Goal: Task Accomplishment & Management: Manage account settings

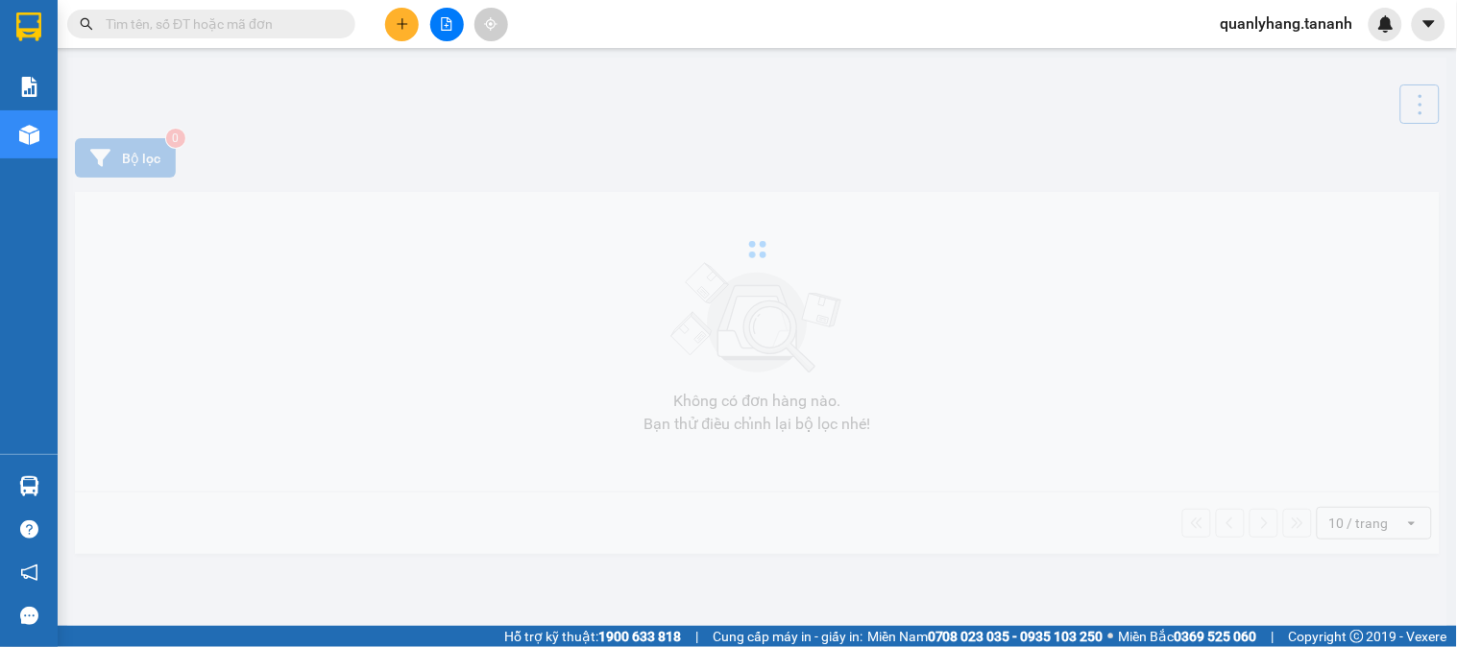
click at [292, 33] on input "text" at bounding box center [219, 23] width 227 height 21
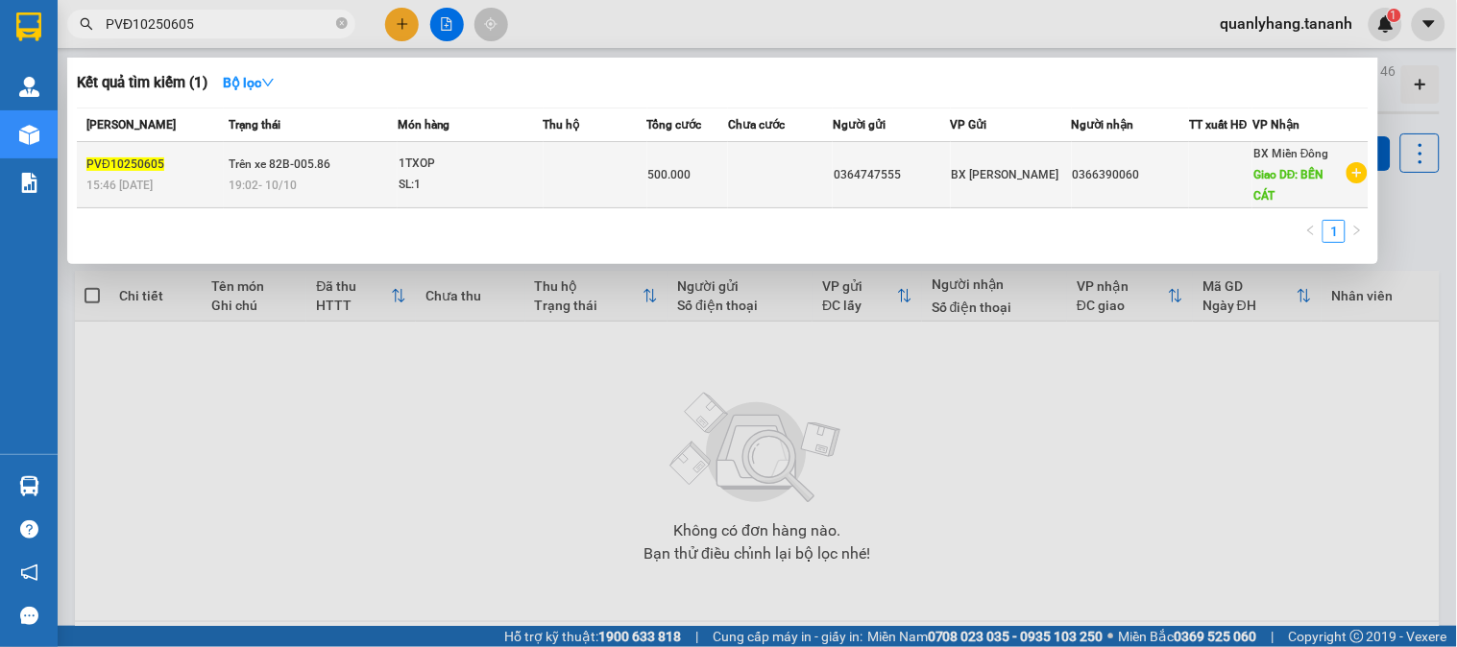
type input "PVĐ10250605"
click at [684, 177] on span "500.000" at bounding box center [669, 174] width 43 height 13
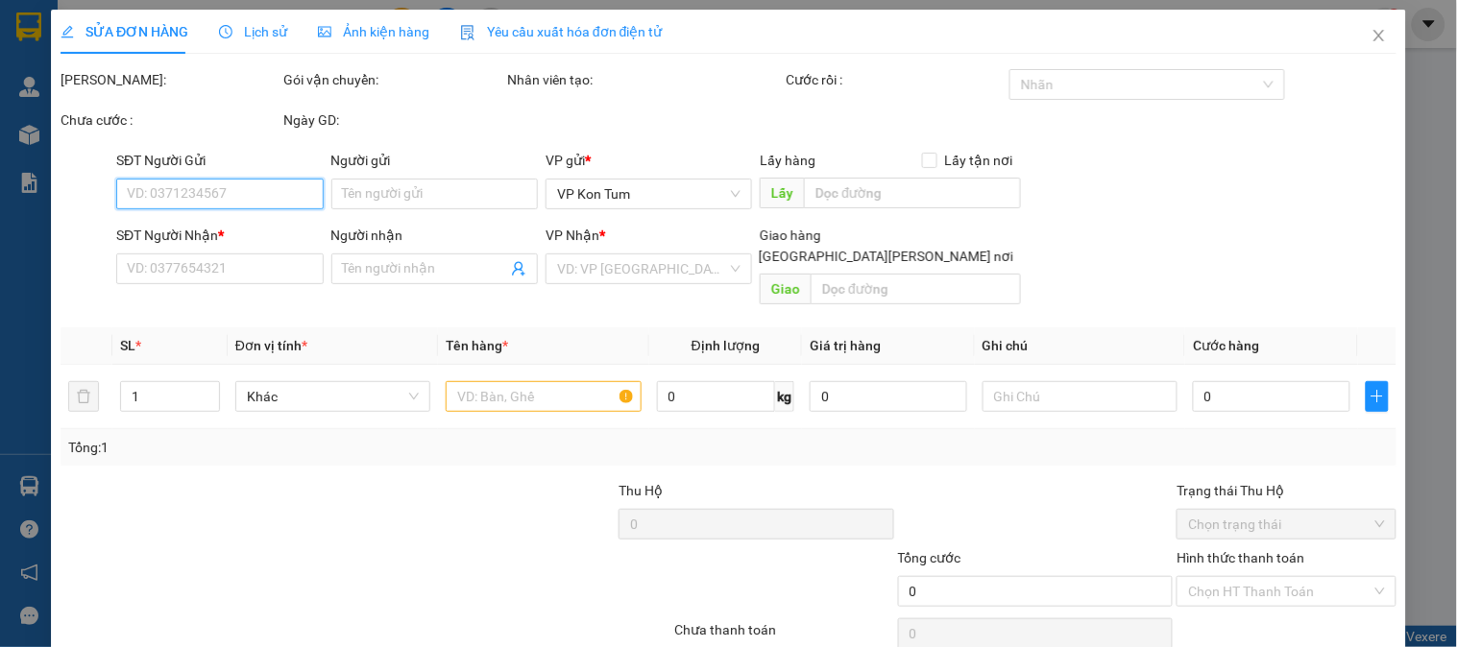
type input "0364747555"
type input "0366390060"
type input "BẾN CÁT"
type input "500.000"
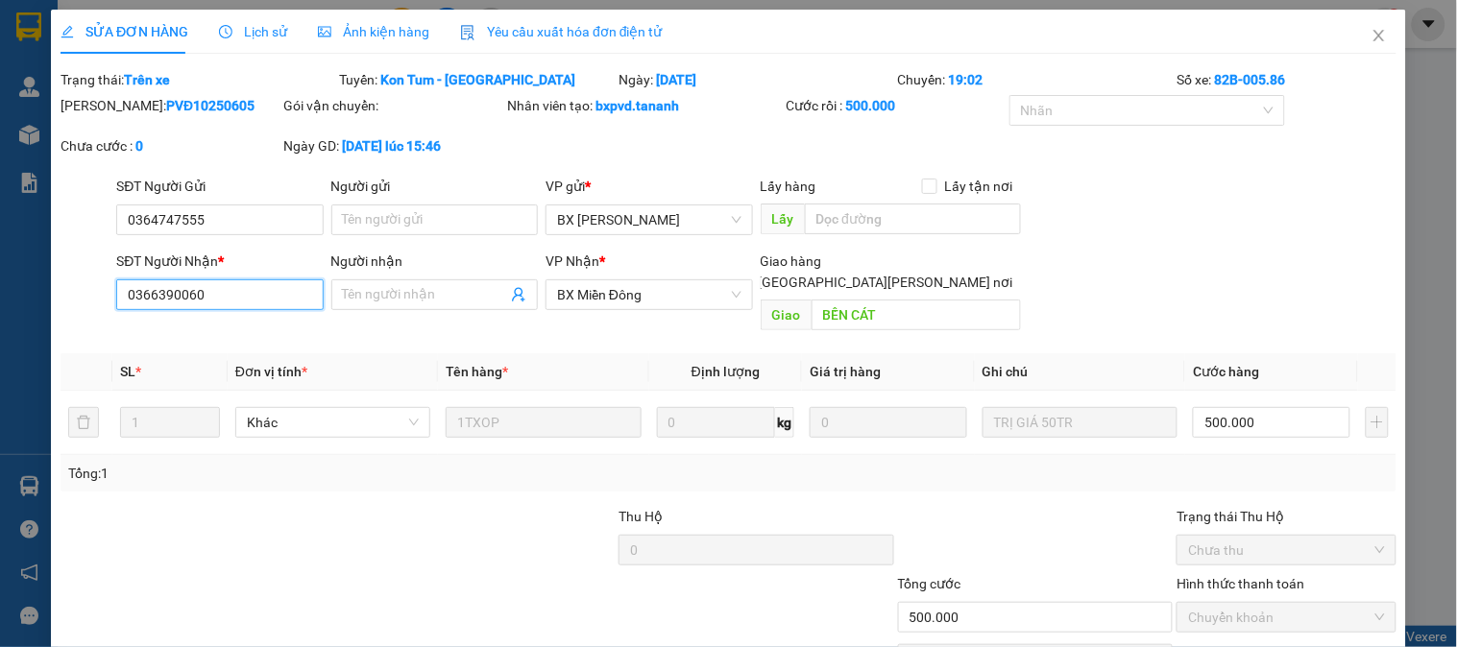
drag, startPoint x: 223, startPoint y: 281, endPoint x: 90, endPoint y: 279, distance: 132.5
click at [90, 279] on div "SĐT Người [PERSON_NAME] * 0366390060 0366390060 Người [PERSON_NAME] Tên người […" at bounding box center [729, 295] width 1340 height 88
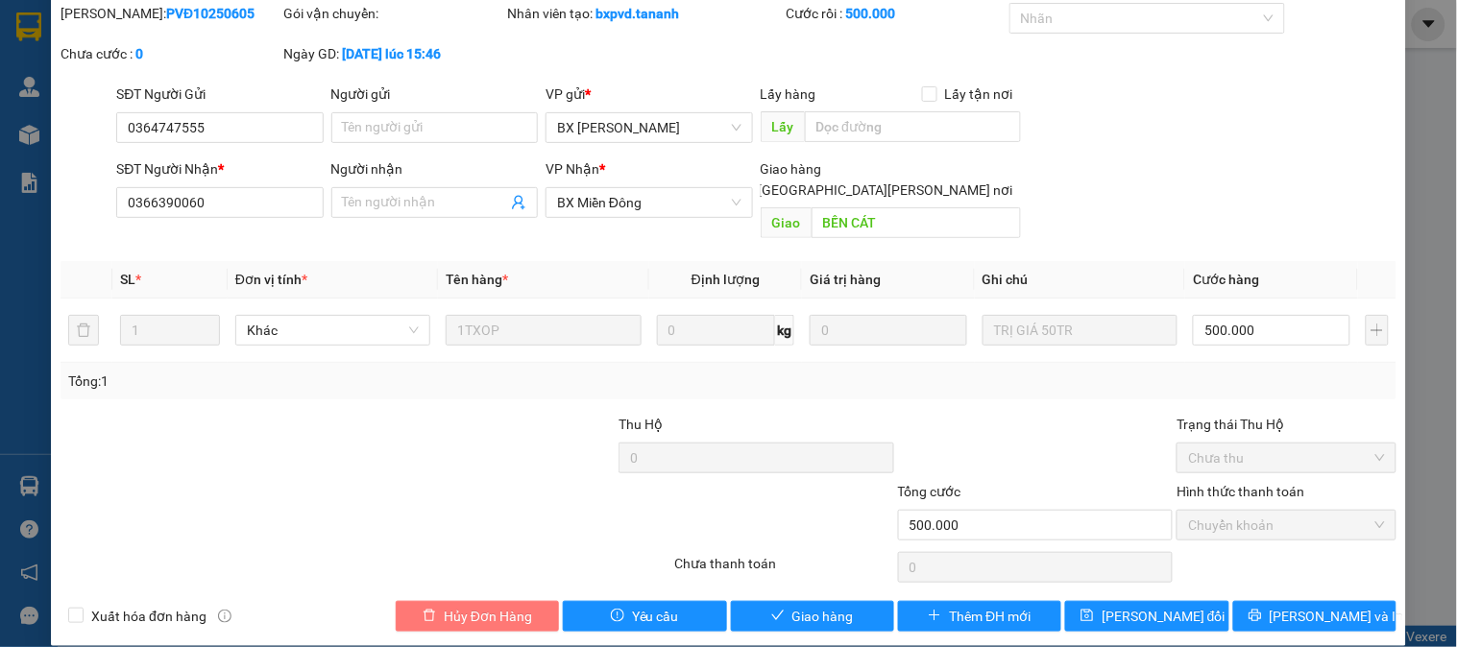
click at [536, 601] on button "Hủy Đơn Hàng" at bounding box center [477, 616] width 163 height 31
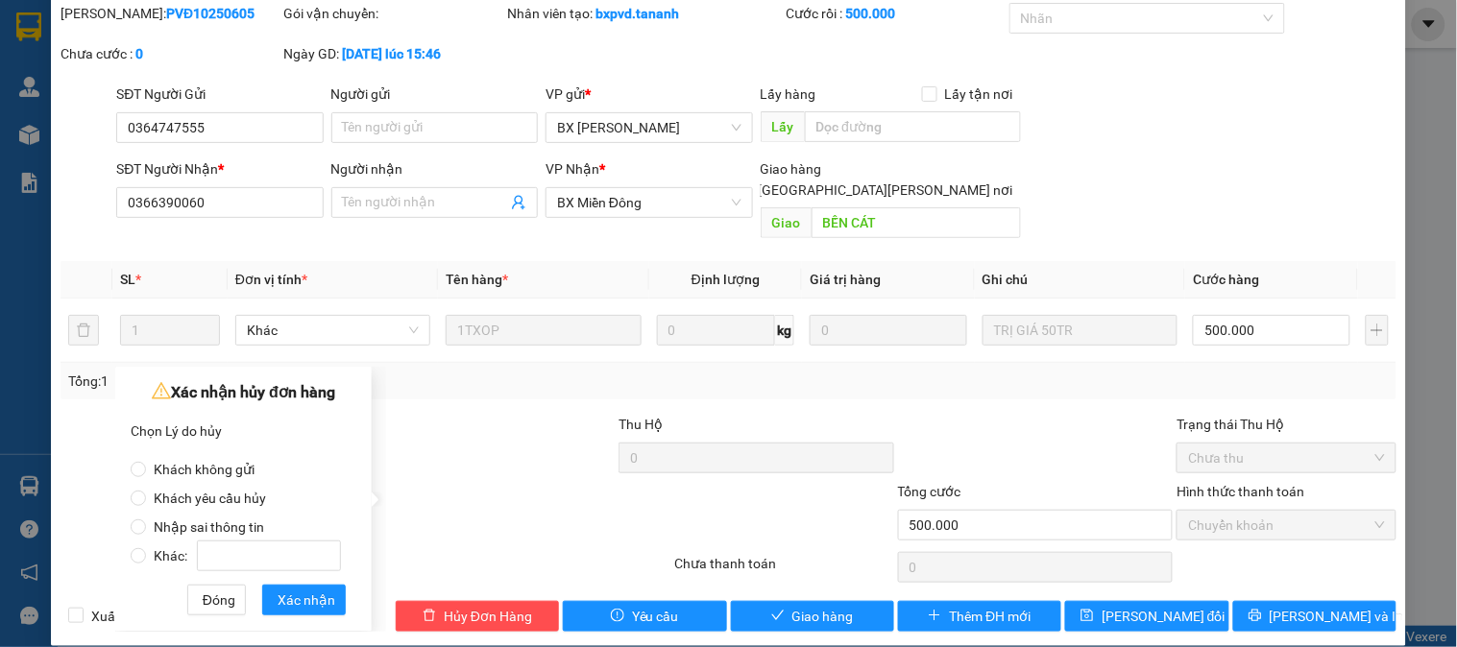
click at [278, 538] on label "Khác:" at bounding box center [240, 546] width 218 height 29
click at [146, 548] on input "Khác:" at bounding box center [138, 555] width 15 height 15
radio input "true"
click at [278, 531] on label "Nhập sai thông tin" at bounding box center [240, 517] width 218 height 29
click at [146, 531] on input "Nhập sai thông tin" at bounding box center [138, 527] width 15 height 15
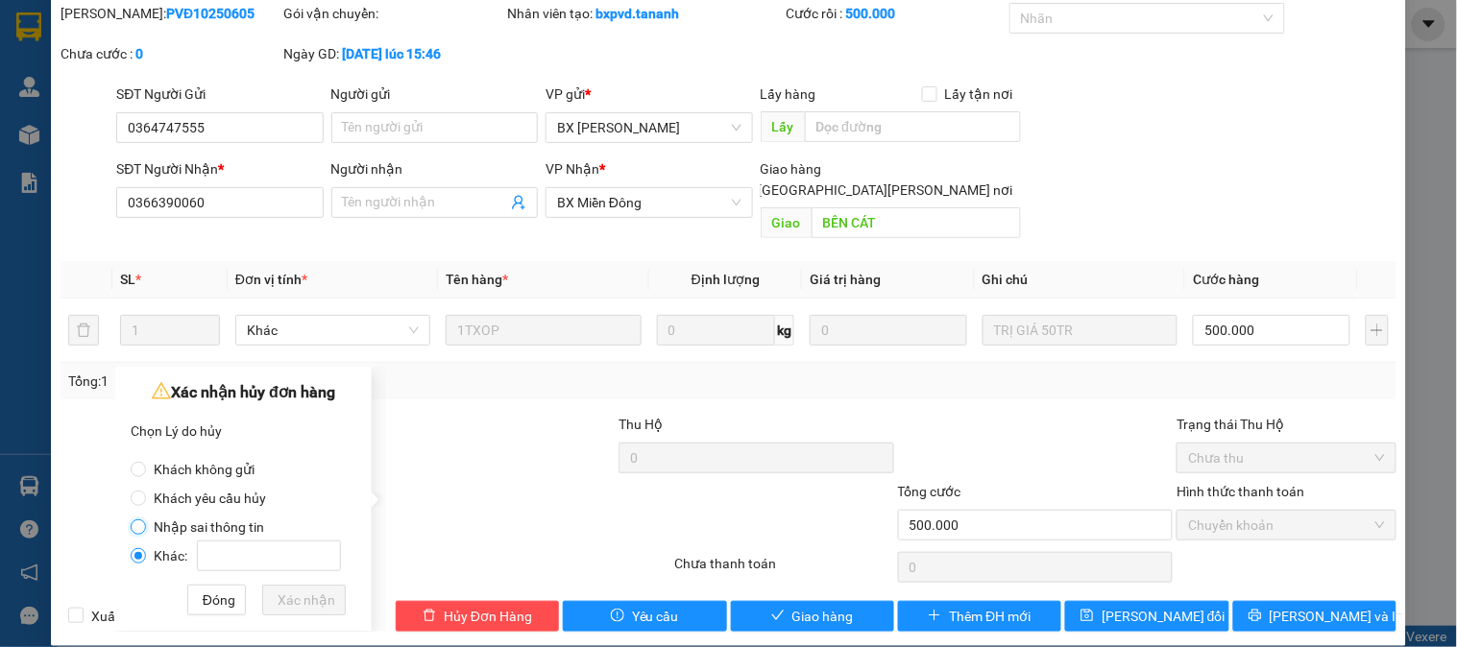
radio input "true"
radio input "false"
click at [286, 597] on span "Xác nhận" at bounding box center [307, 600] width 58 height 21
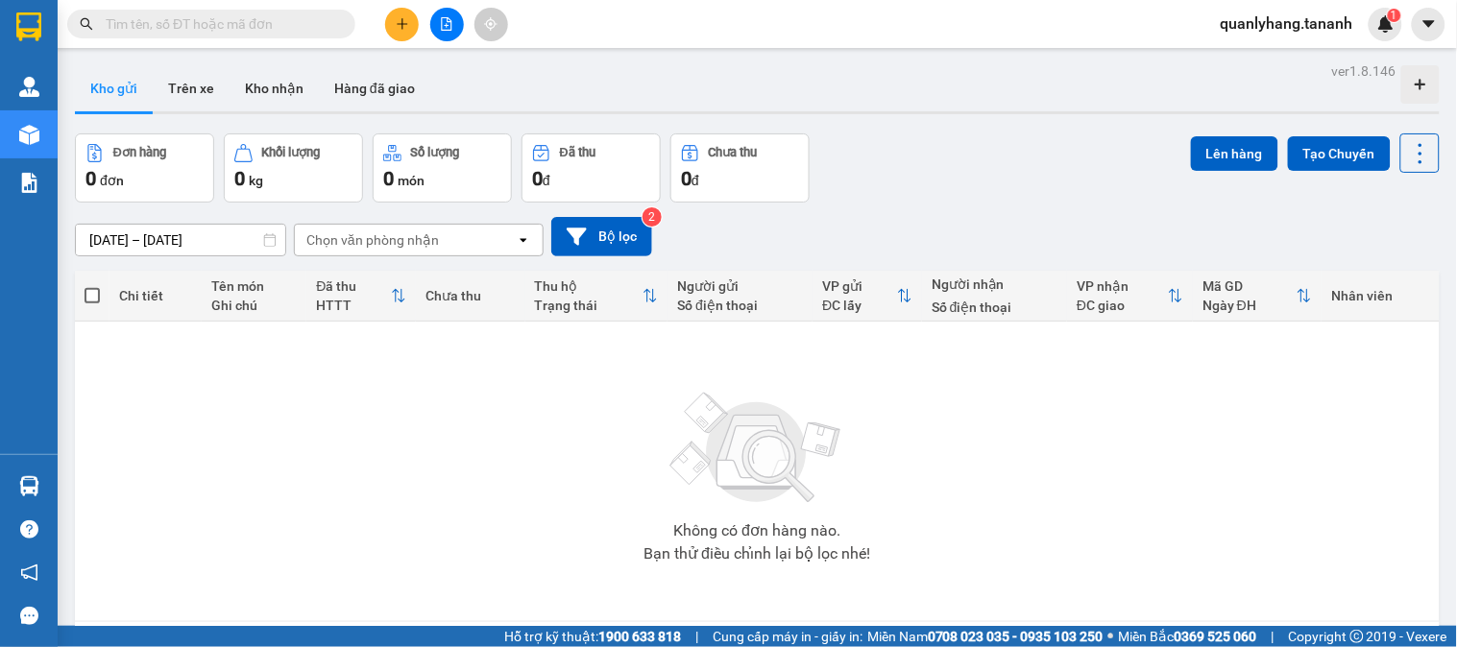
click at [167, 30] on input "text" at bounding box center [219, 23] width 227 height 21
paste input "0366390060"
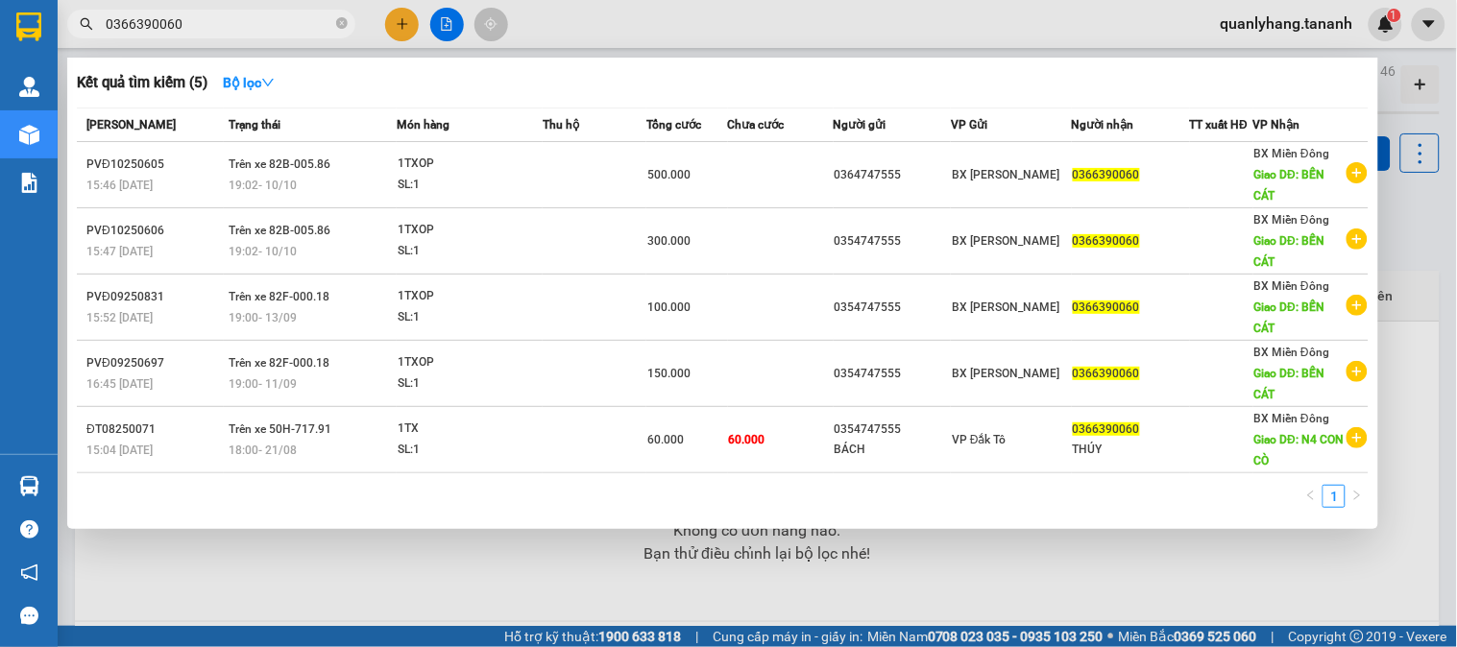
type input "0366390060"
